Goal: Find contact information: Find contact information

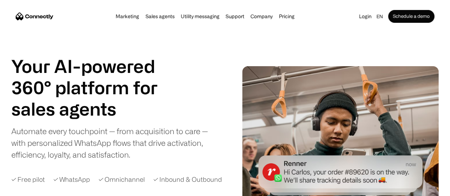
click at [53, 15] on img "home" at bounding box center [35, 15] width 38 height 7
click at [53, 16] on img "home" at bounding box center [35, 15] width 38 height 7
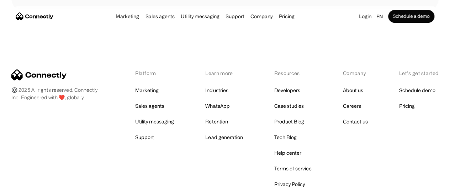
scroll to position [4101, 0]
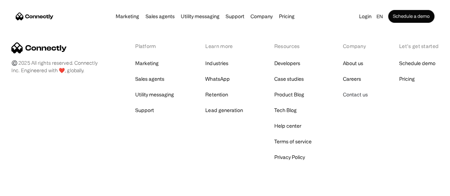
click at [344, 90] on link "Contact us" at bounding box center [355, 95] width 25 height 10
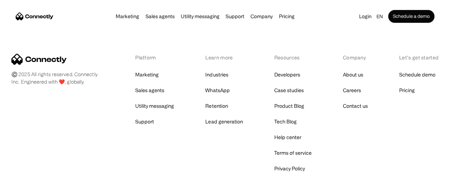
scroll to position [4090, 0]
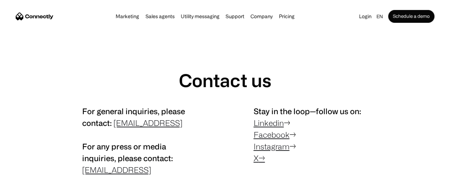
drag, startPoint x: 112, startPoint y: 125, endPoint x: 191, endPoint y: 129, distance: 79.5
click at [191, 129] on p "For general inquiries, please contact: contact@connectly.ai For any press or me…" at bounding box center [139, 140] width 114 height 70
copy p "contact@connectly.ai"
